Goal: Task Accomplishment & Management: Manage account settings

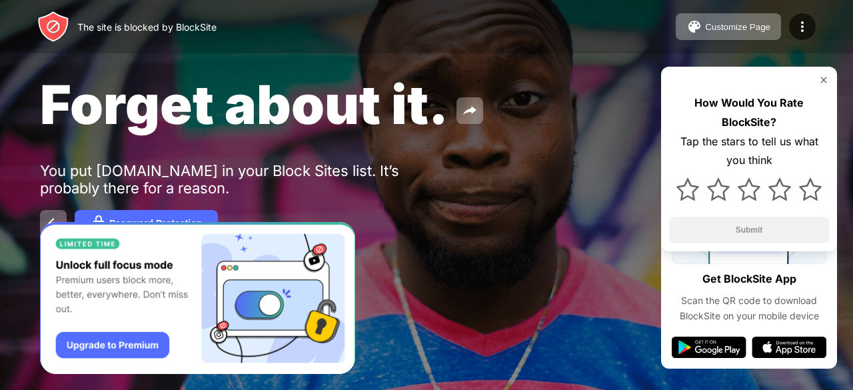
click at [819, 71] on div "How Would You Rate BlockSite? Tap the stars to tell us what you think Submit" at bounding box center [749, 159] width 176 height 184
click at [823, 82] on img at bounding box center [823, 80] width 11 height 11
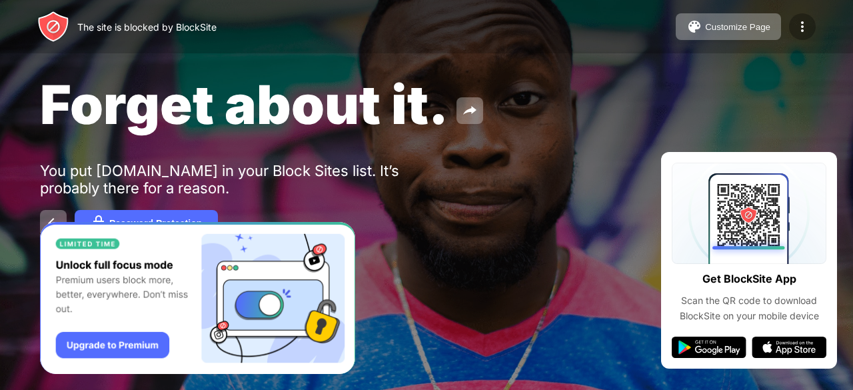
click at [805, 22] on img at bounding box center [802, 27] width 16 height 16
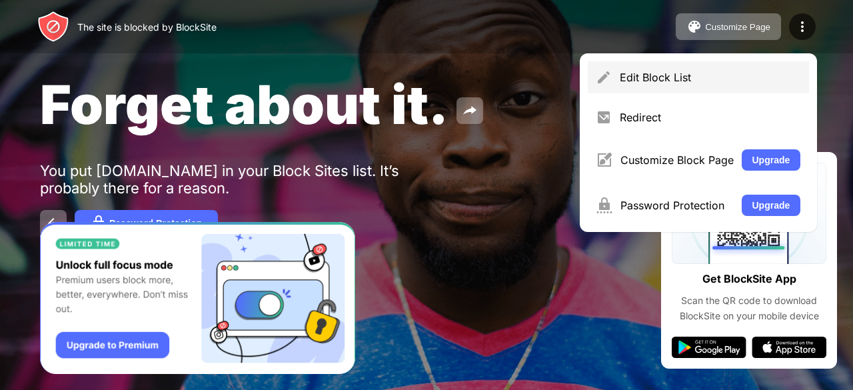
click at [726, 77] on div "Edit Block List" at bounding box center [709, 77] width 181 height 13
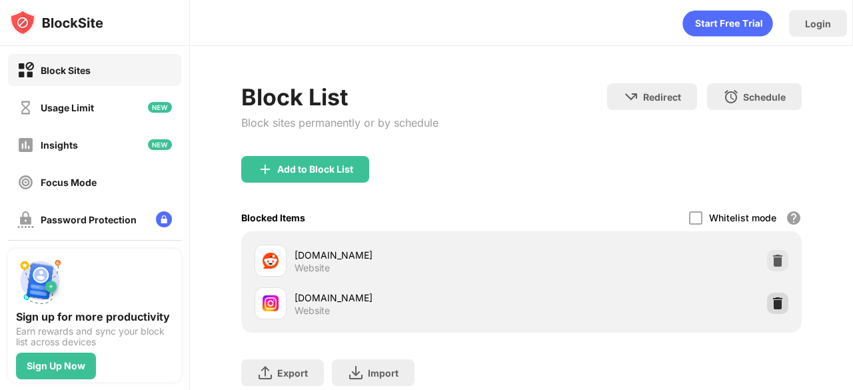
click at [771, 303] on img at bounding box center [777, 302] width 13 height 13
